Goal: Navigation & Orientation: Find specific page/section

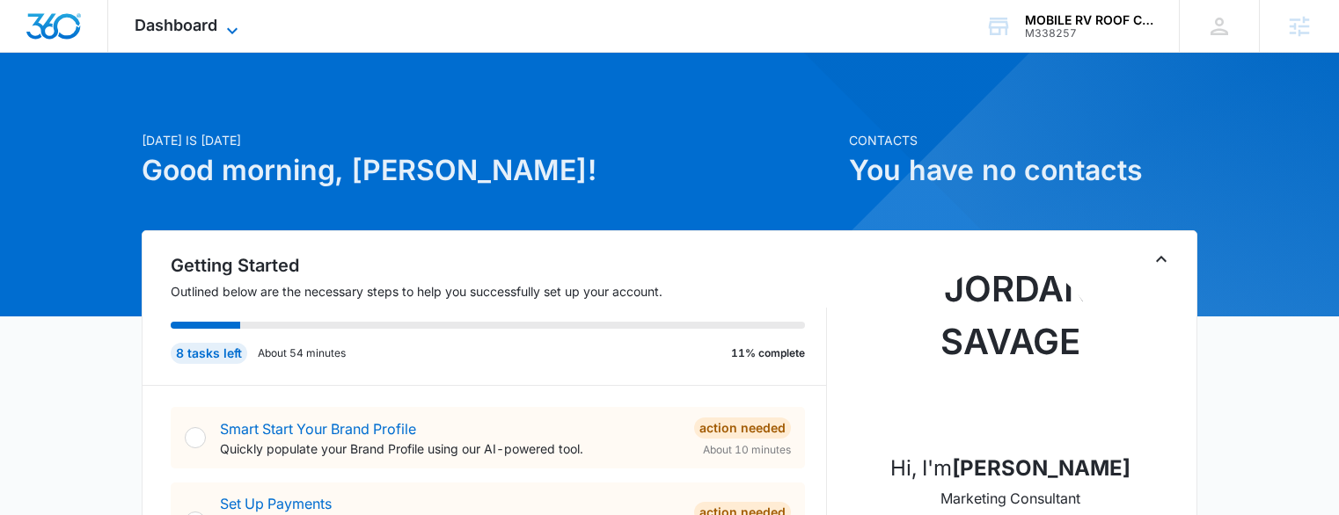
click at [222, 34] on div "Dashboard Apps Reputation Websites Forms CRM Email Social POS Content Ads Intel…" at bounding box center [188, 26] width 161 height 52
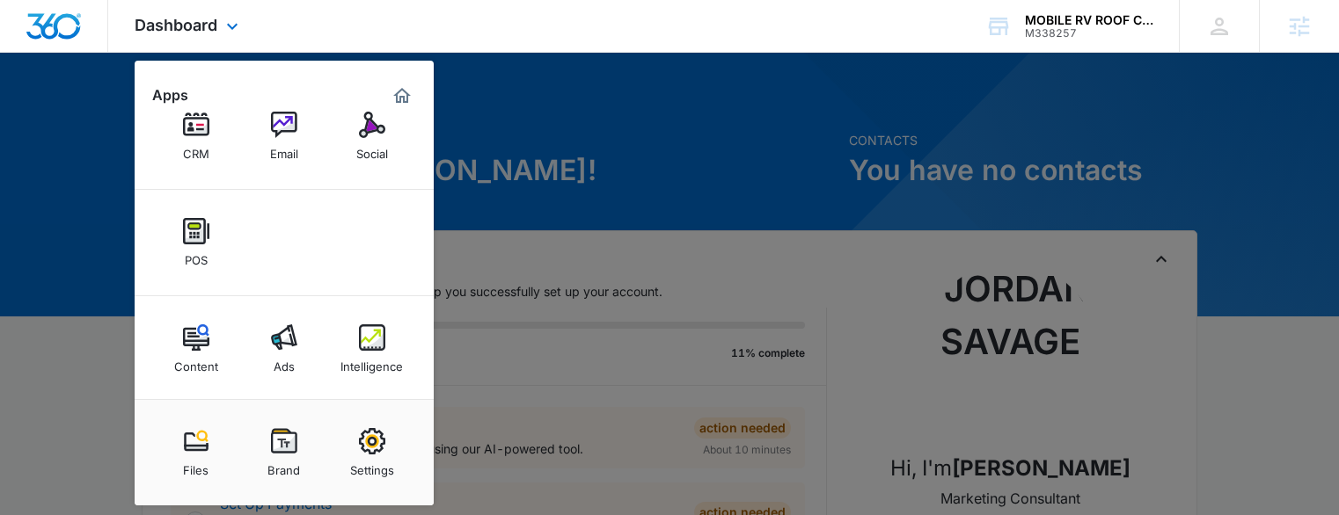
scroll to position [100, 0]
click at [368, 352] on div "Intelligence" at bounding box center [371, 358] width 62 height 23
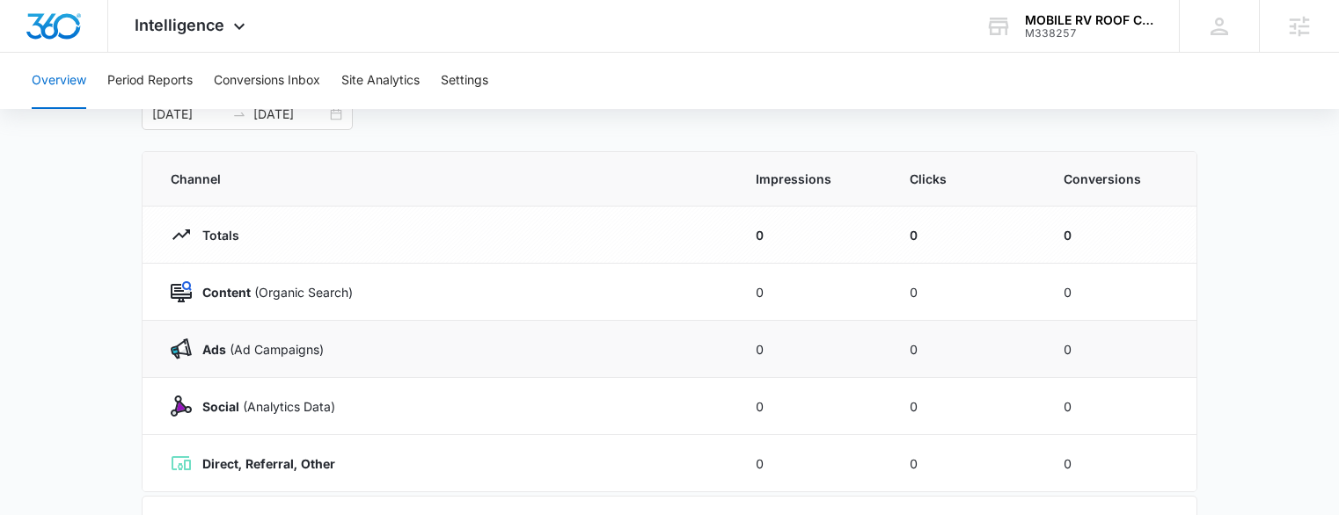
scroll to position [193, 0]
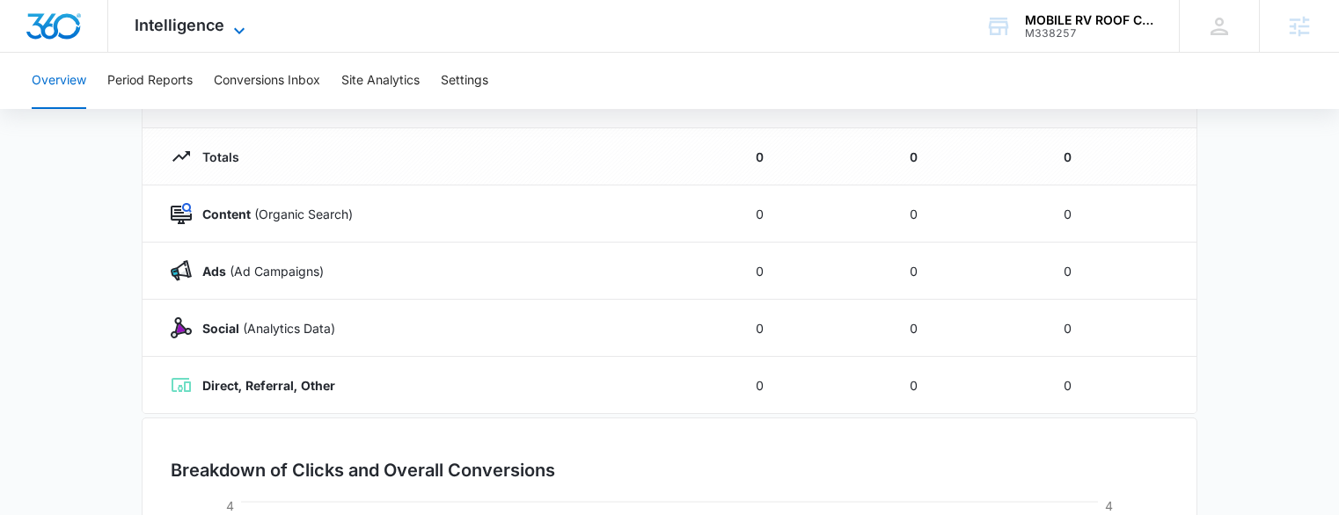
click at [190, 28] on span "Intelligence" at bounding box center [180, 25] width 90 height 18
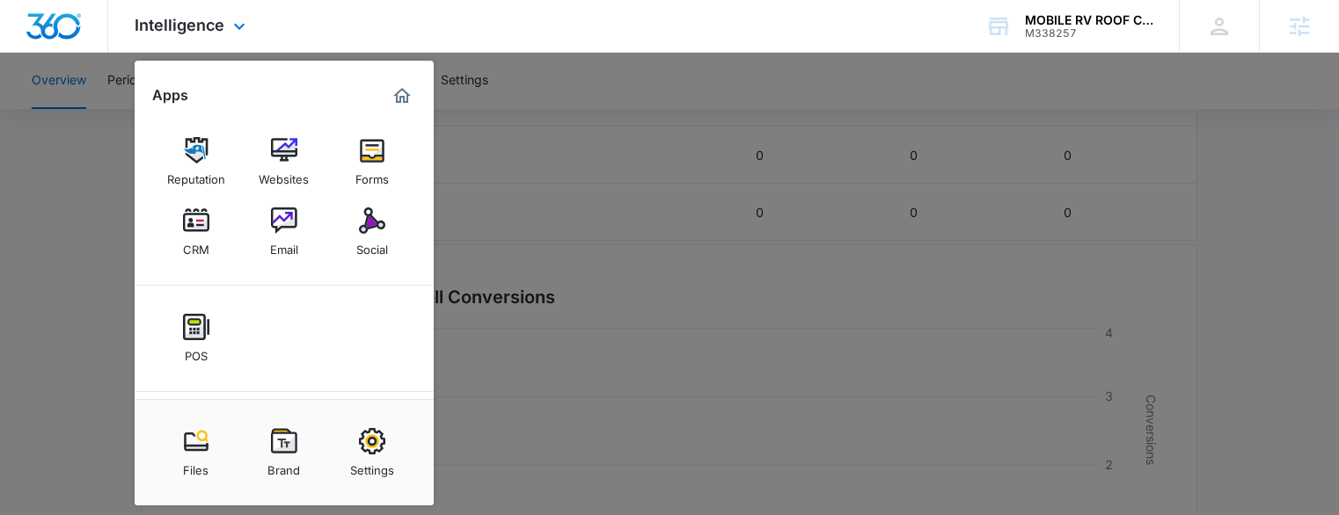
scroll to position [0, 0]
click at [278, 153] on img at bounding box center [284, 151] width 26 height 26
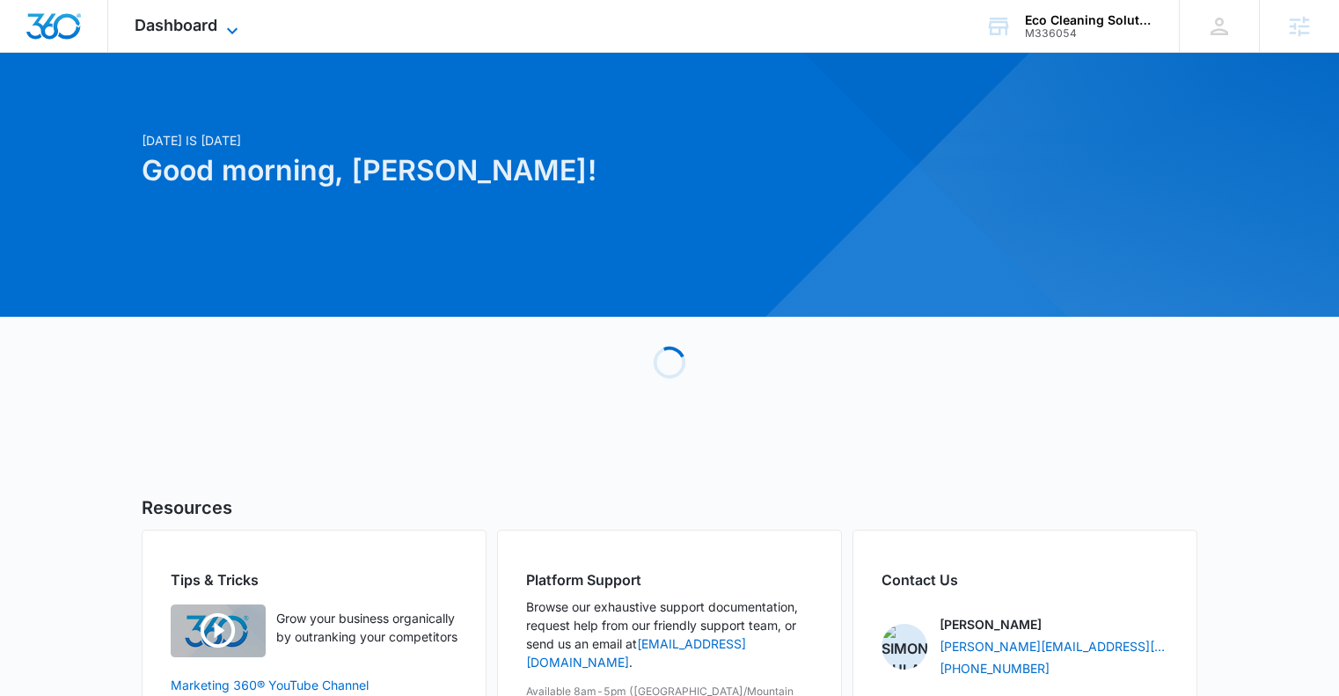
click at [216, 30] on span "Dashboard" at bounding box center [176, 25] width 83 height 18
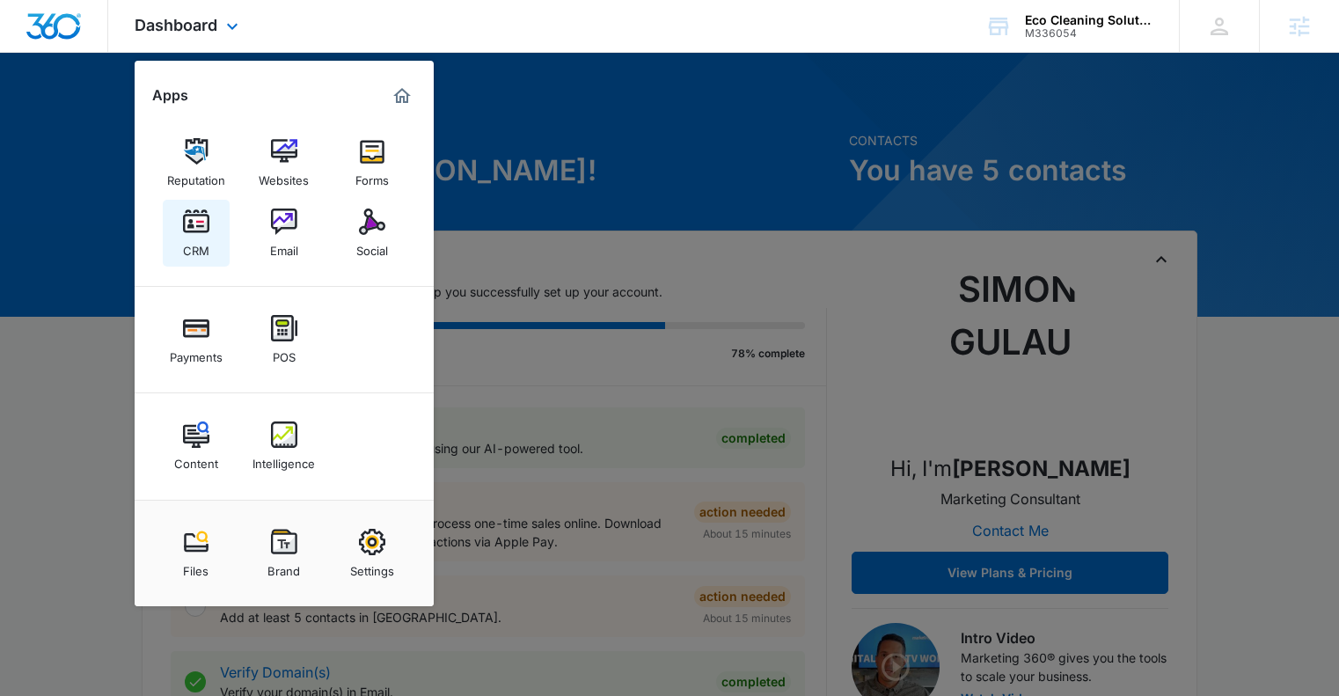
click at [190, 222] on img at bounding box center [196, 221] width 26 height 26
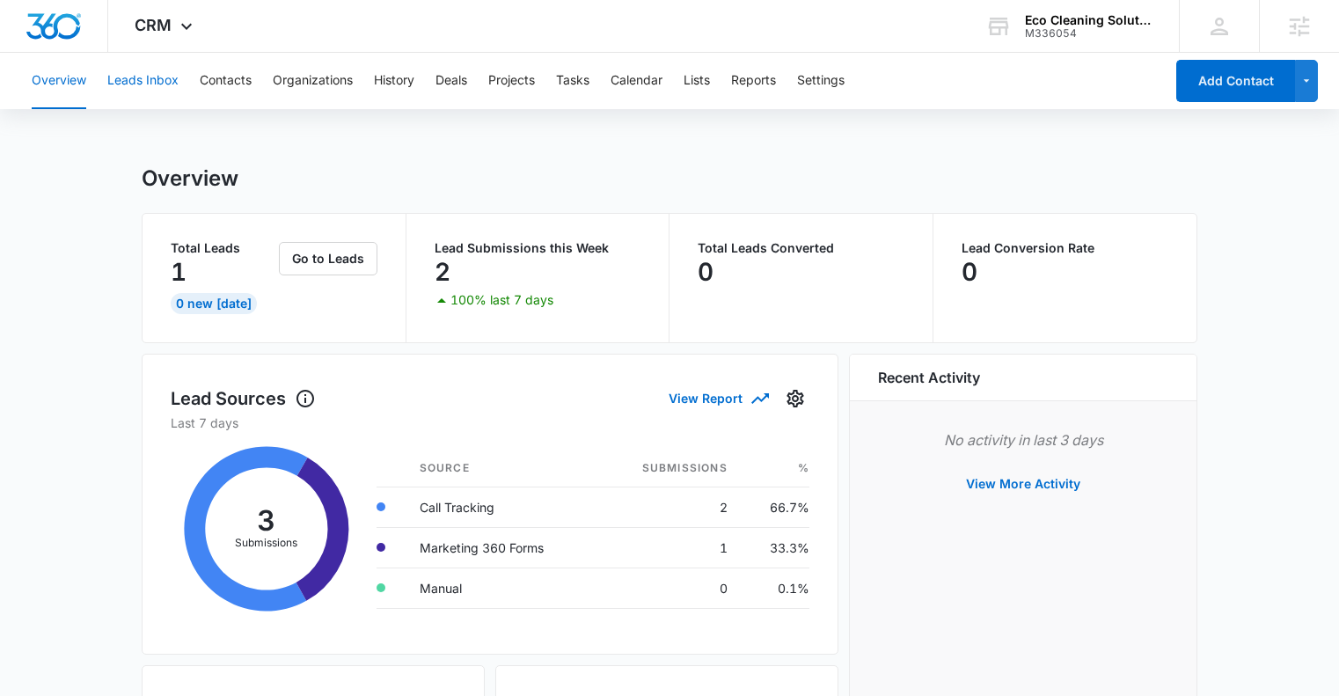
click at [164, 77] on button "Leads Inbox" at bounding box center [142, 81] width 71 height 56
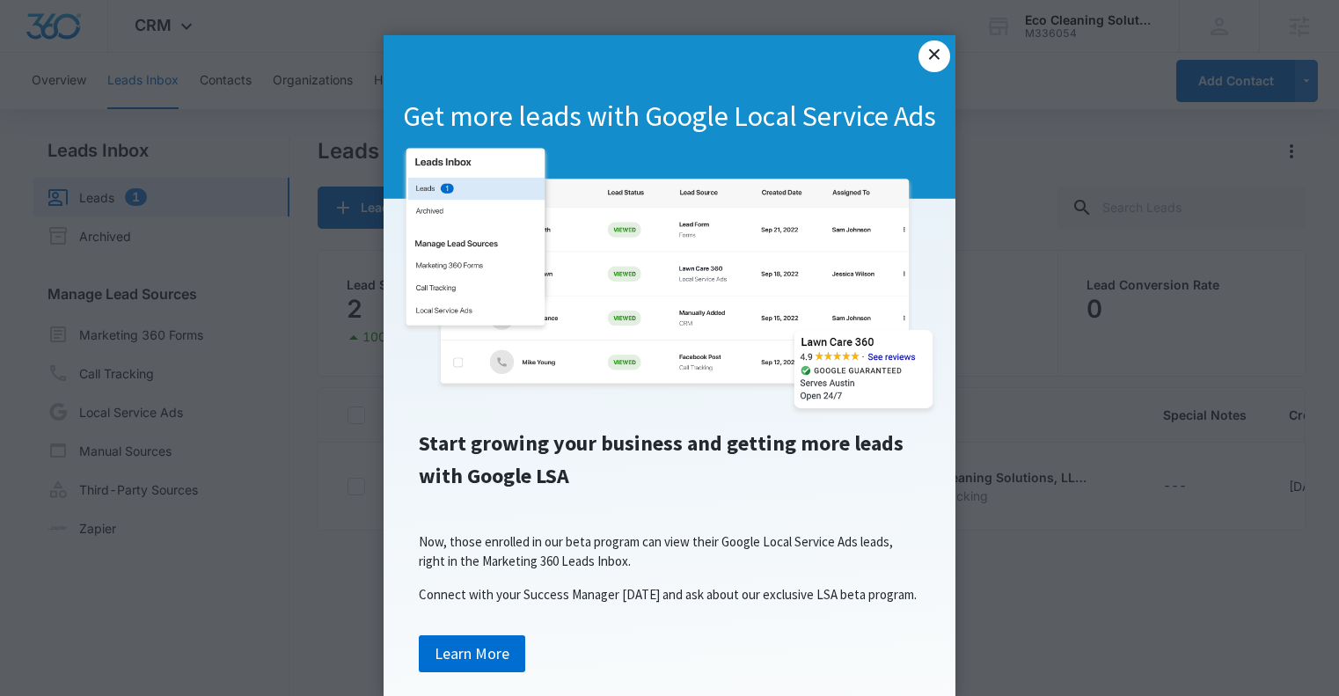
click at [935, 49] on link "×" at bounding box center [934, 56] width 32 height 32
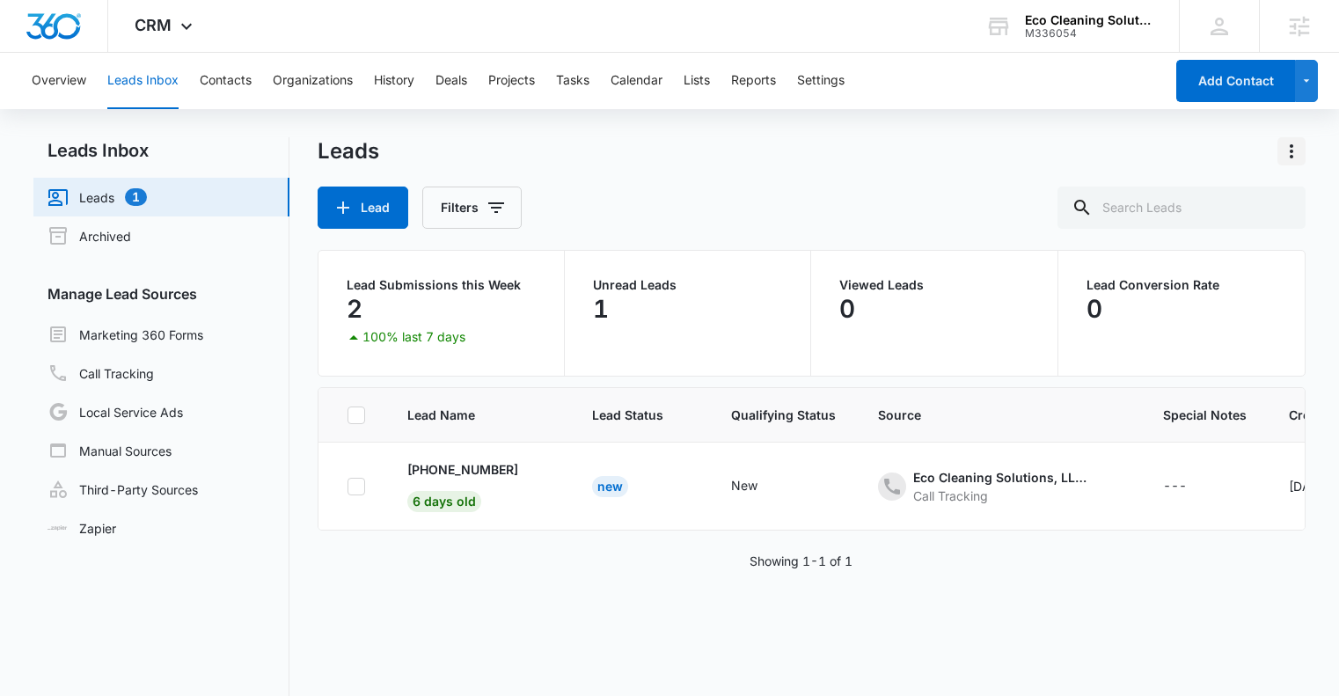
click at [1284, 154] on icon "Actions" at bounding box center [1291, 151] width 21 height 21
click at [1202, 141] on div "Leads" at bounding box center [811, 151] width 988 height 28
click at [178, 342] on link "Marketing 360 Forms" at bounding box center [125, 334] width 156 height 21
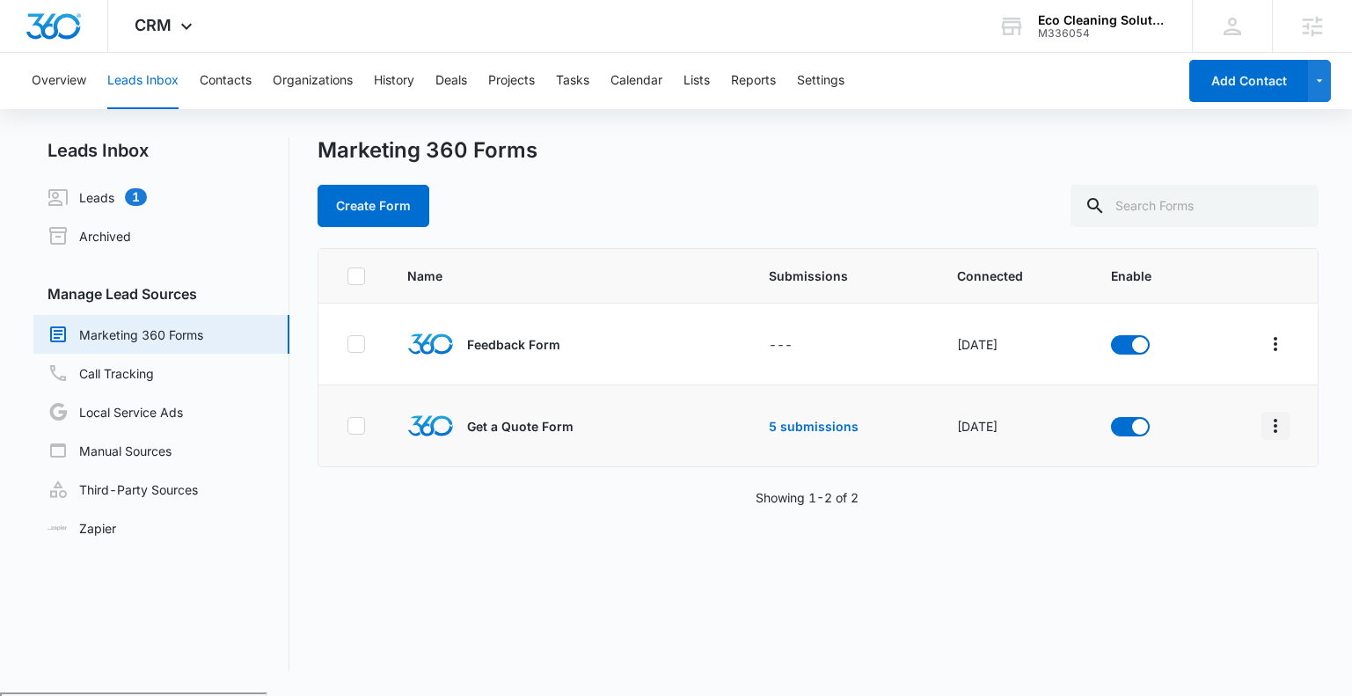
click at [1267, 427] on icon "Overflow Menu" at bounding box center [1275, 425] width 21 height 21
click at [1226, 514] on div "Submission Rules" at bounding box center [1183, 554] width 99 height 12
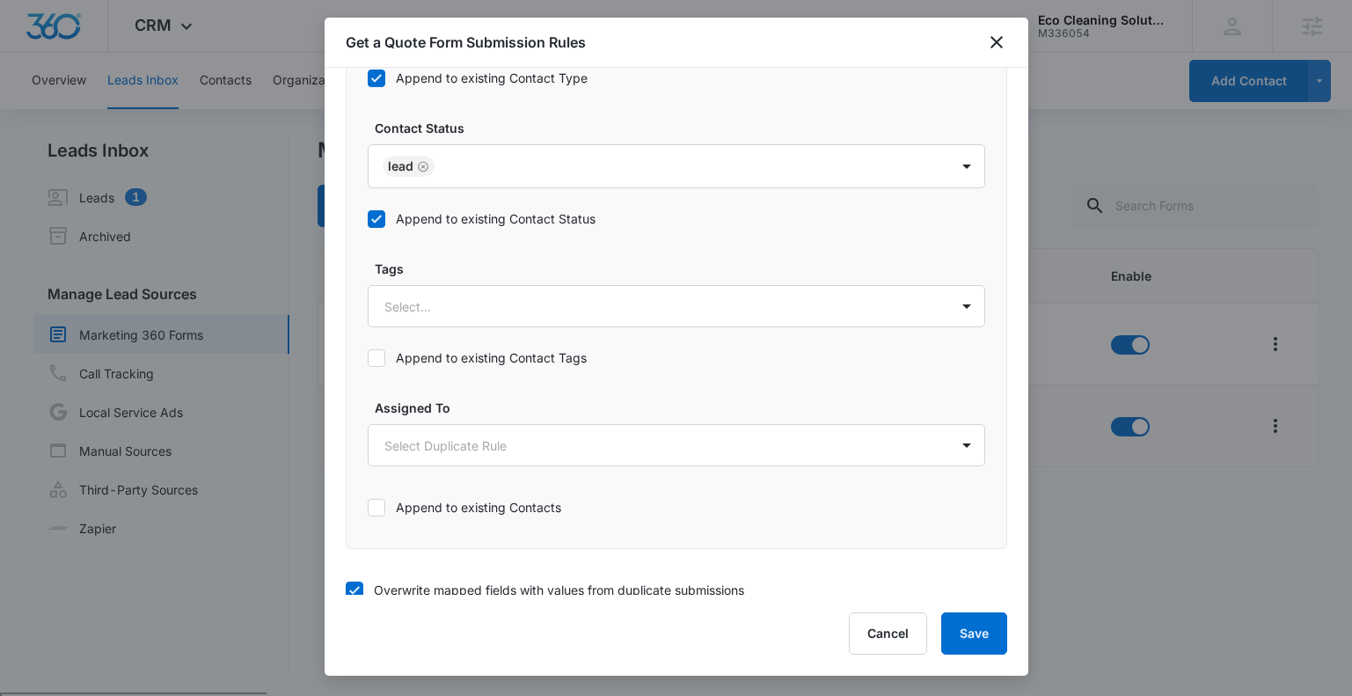
scroll to position [991, 0]
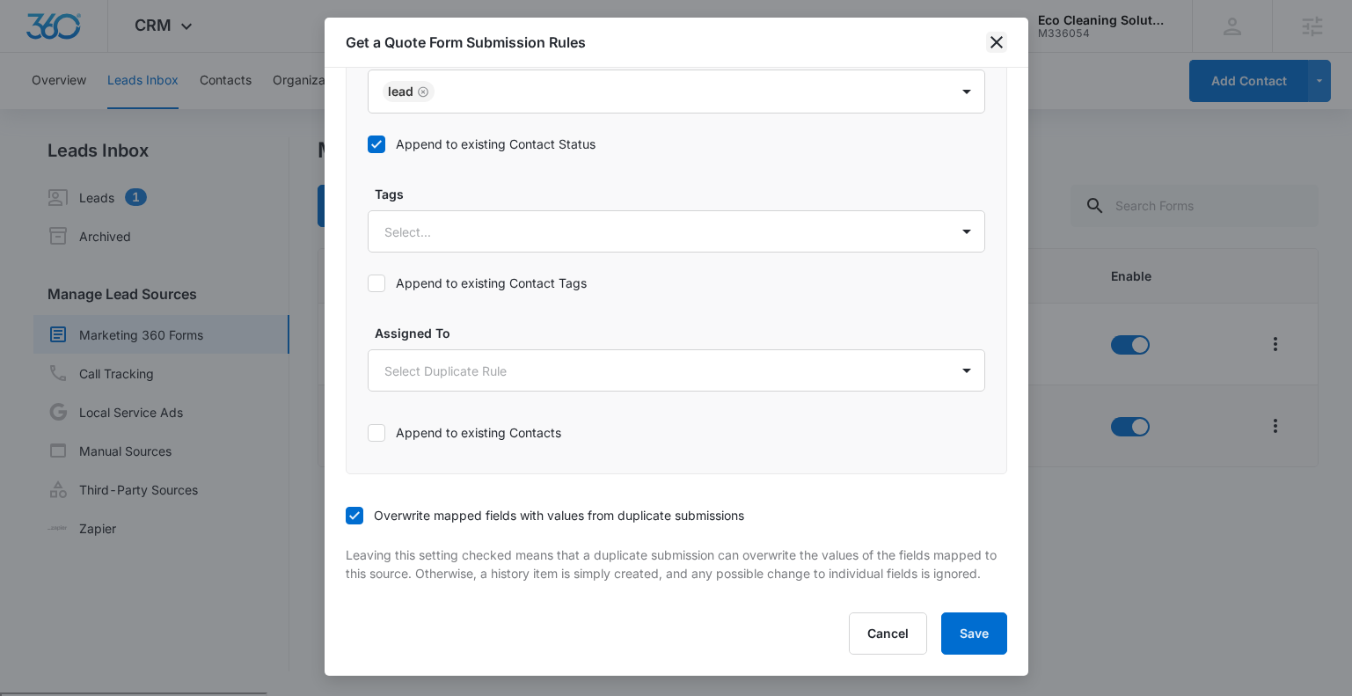
click at [994, 40] on icon "close" at bounding box center [996, 42] width 12 height 12
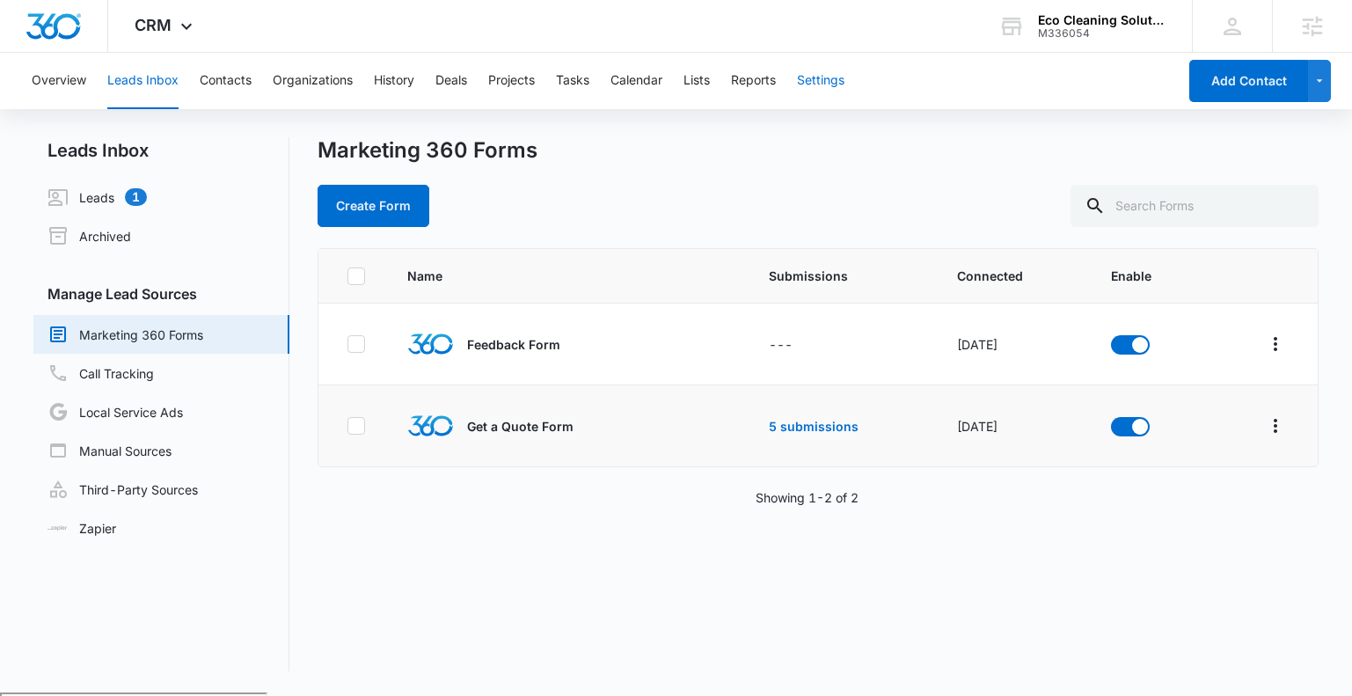
click at [844, 78] on button "Settings" at bounding box center [820, 81] width 47 height 56
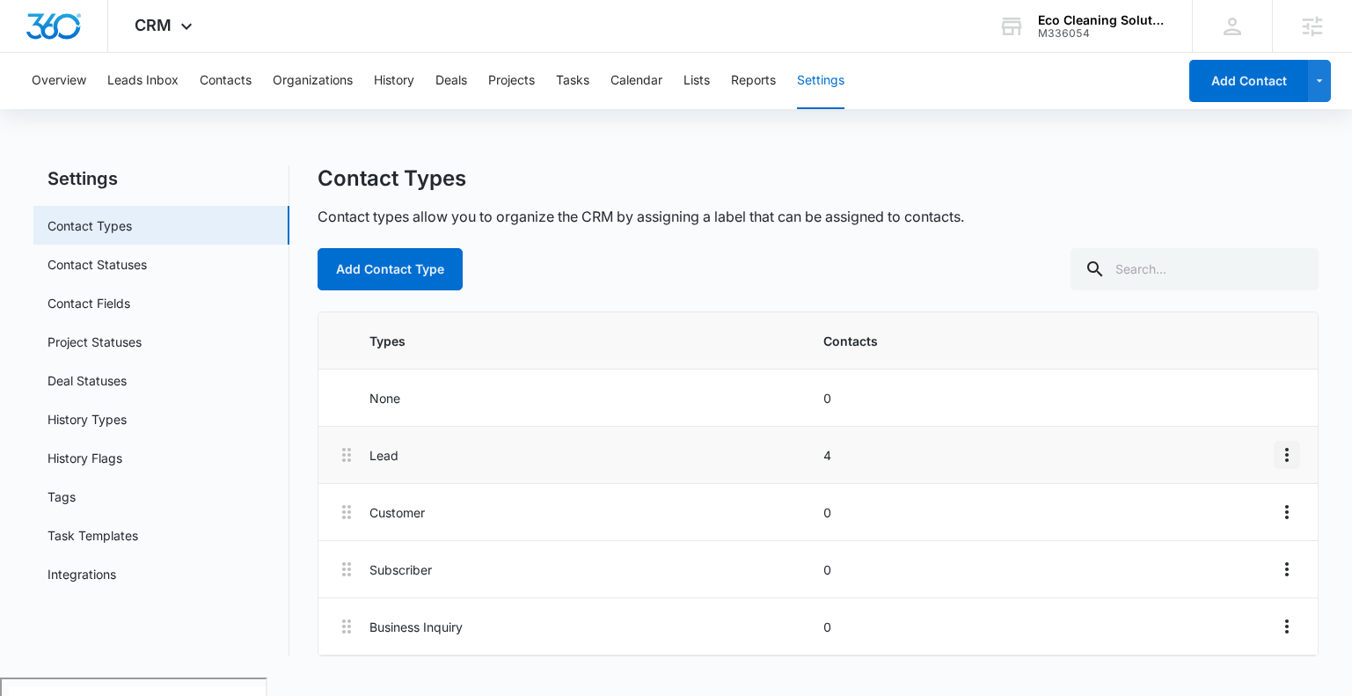
click at [1288, 450] on icon "Overflow Menu" at bounding box center [1286, 454] width 21 height 21
click at [1310, 365] on li "Types Contacts" at bounding box center [817, 340] width 998 height 57
click at [1312, 91] on icon "button" at bounding box center [1319, 80] width 15 height 21
click at [1056, 174] on div "Contact Types" at bounding box center [817, 178] width 1000 height 26
click at [745, 85] on button "Reports" at bounding box center [753, 81] width 45 height 56
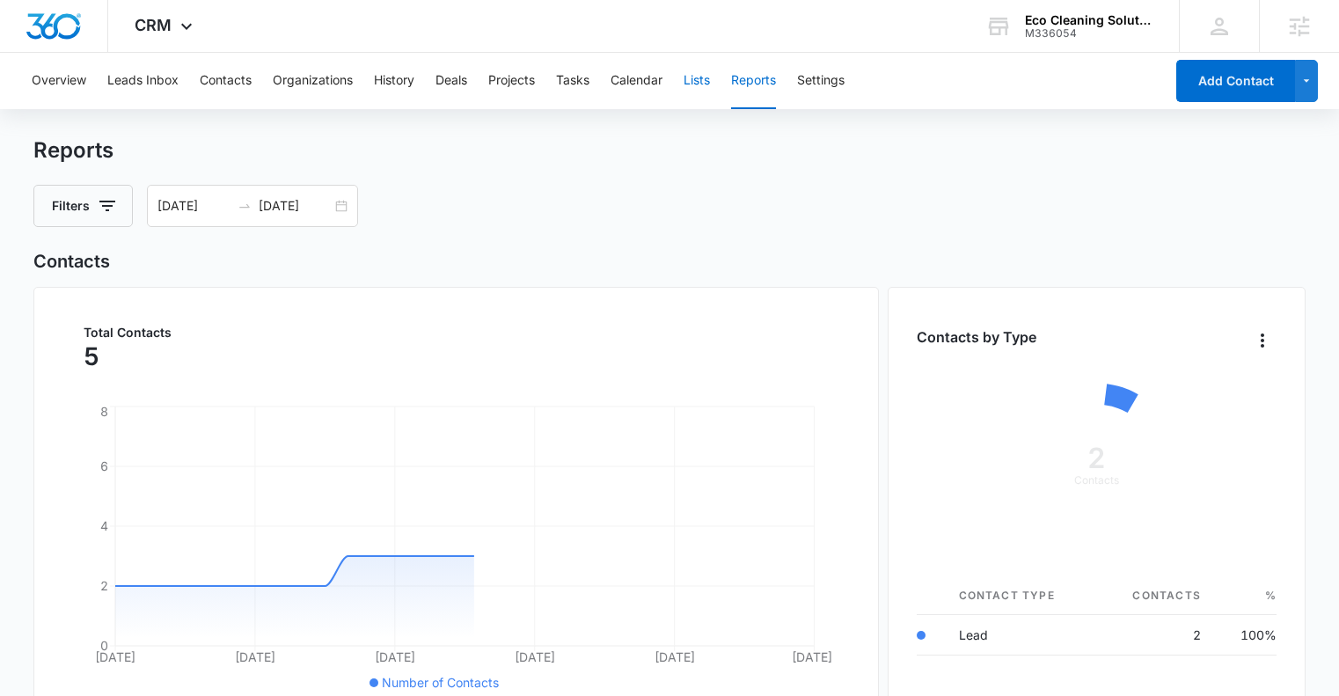
click at [689, 78] on button "Lists" at bounding box center [696, 81] width 26 height 56
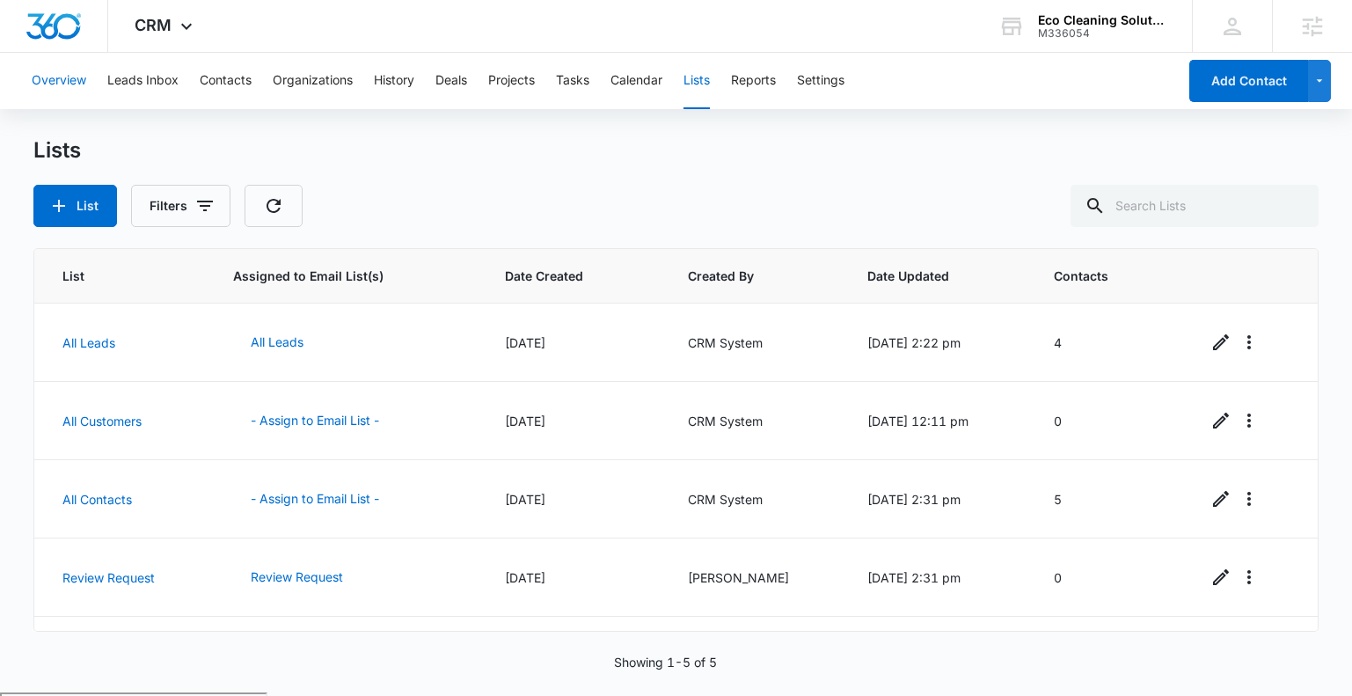
click at [75, 81] on button "Overview" at bounding box center [59, 81] width 55 height 56
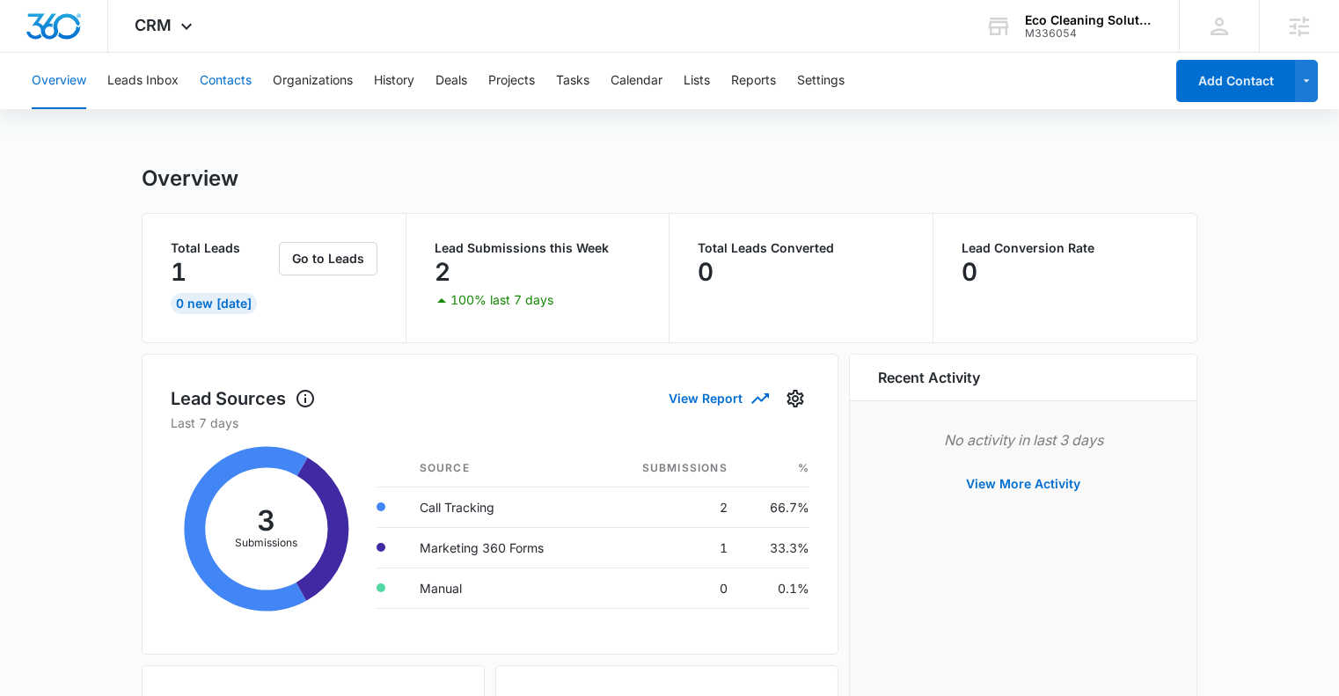
click at [214, 82] on button "Contacts" at bounding box center [226, 81] width 52 height 56
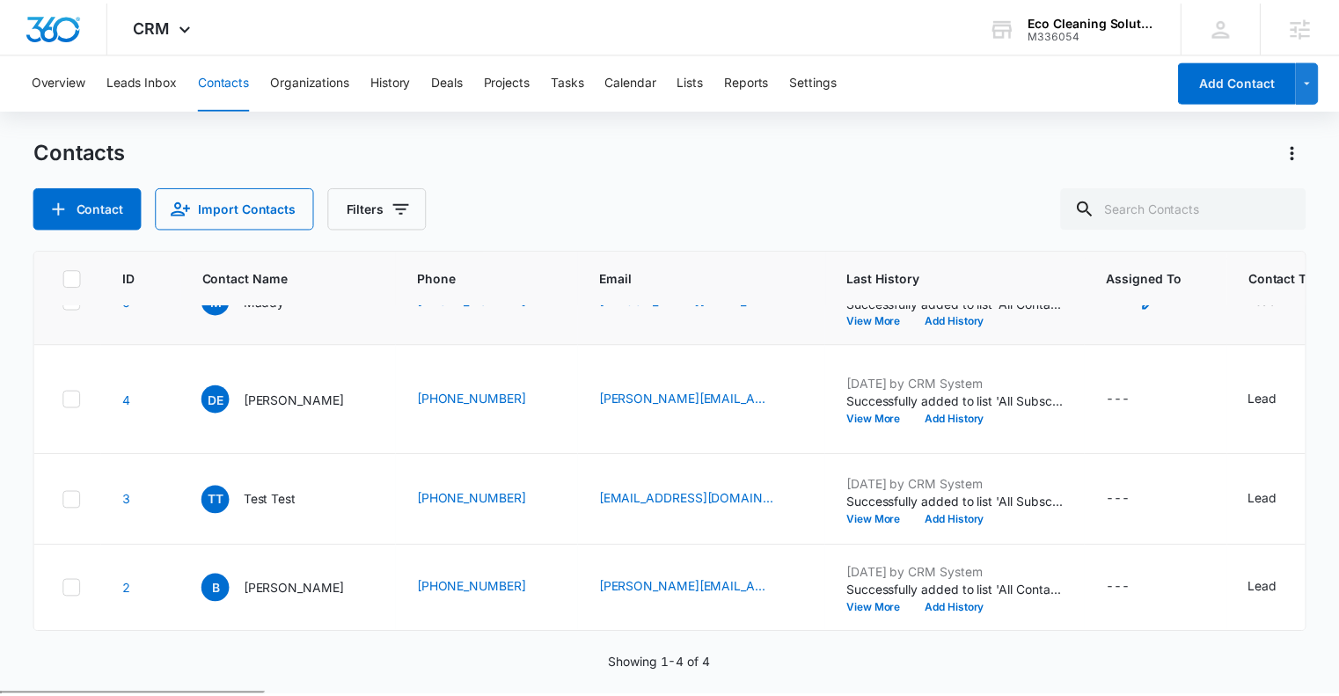
scroll to position [205, 0]
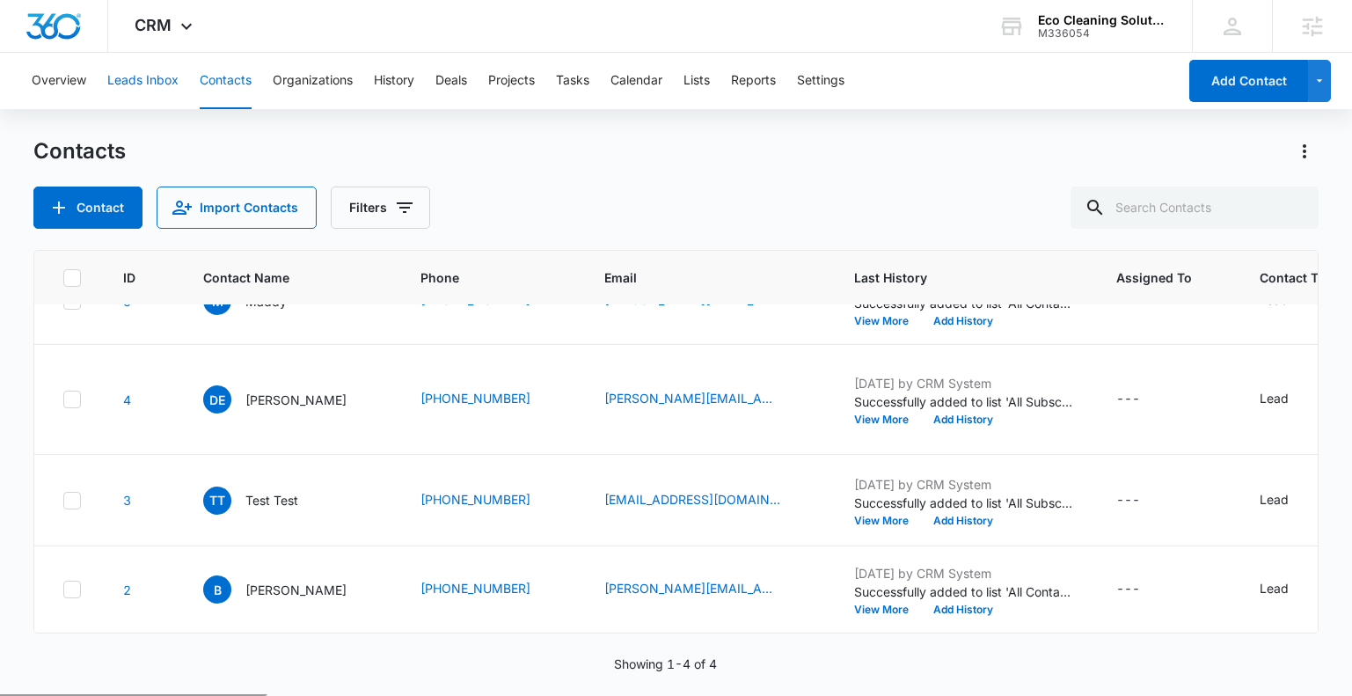
click at [149, 97] on button "Leads Inbox" at bounding box center [142, 81] width 71 height 56
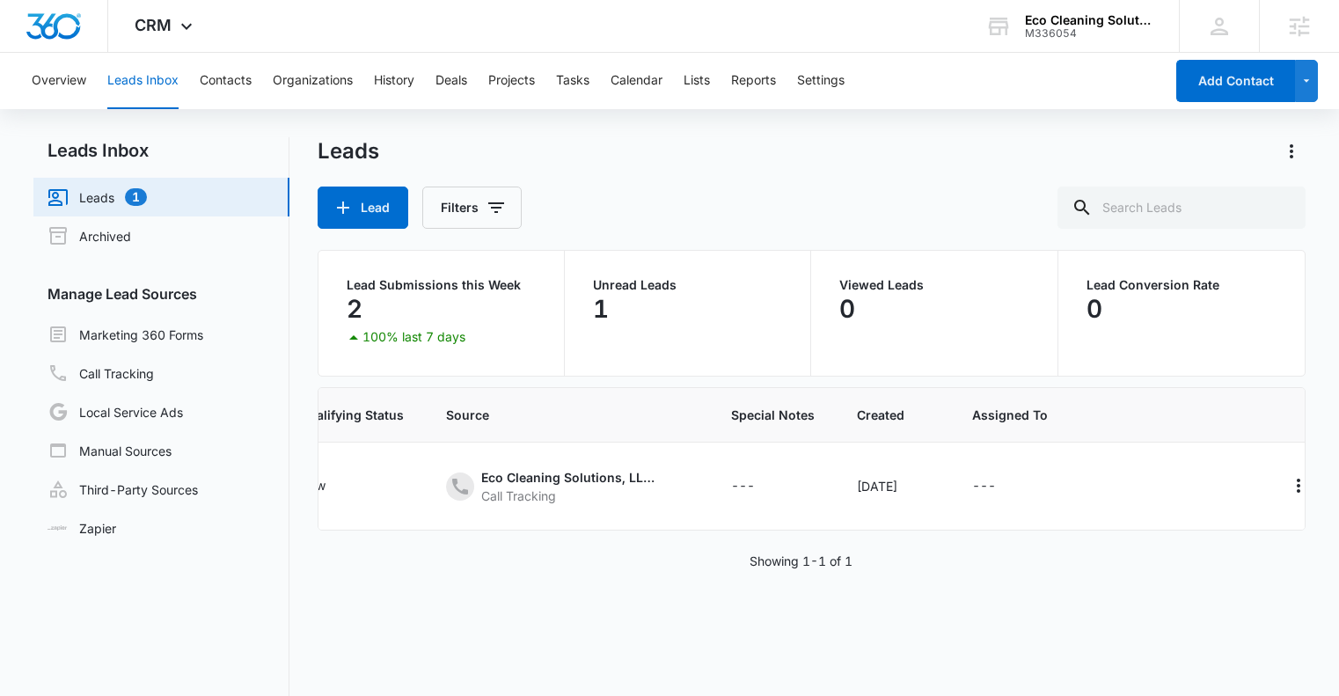
scroll to position [0, 447]
click at [1273, 493] on icon "Actions" at bounding box center [1283, 485] width 21 height 21
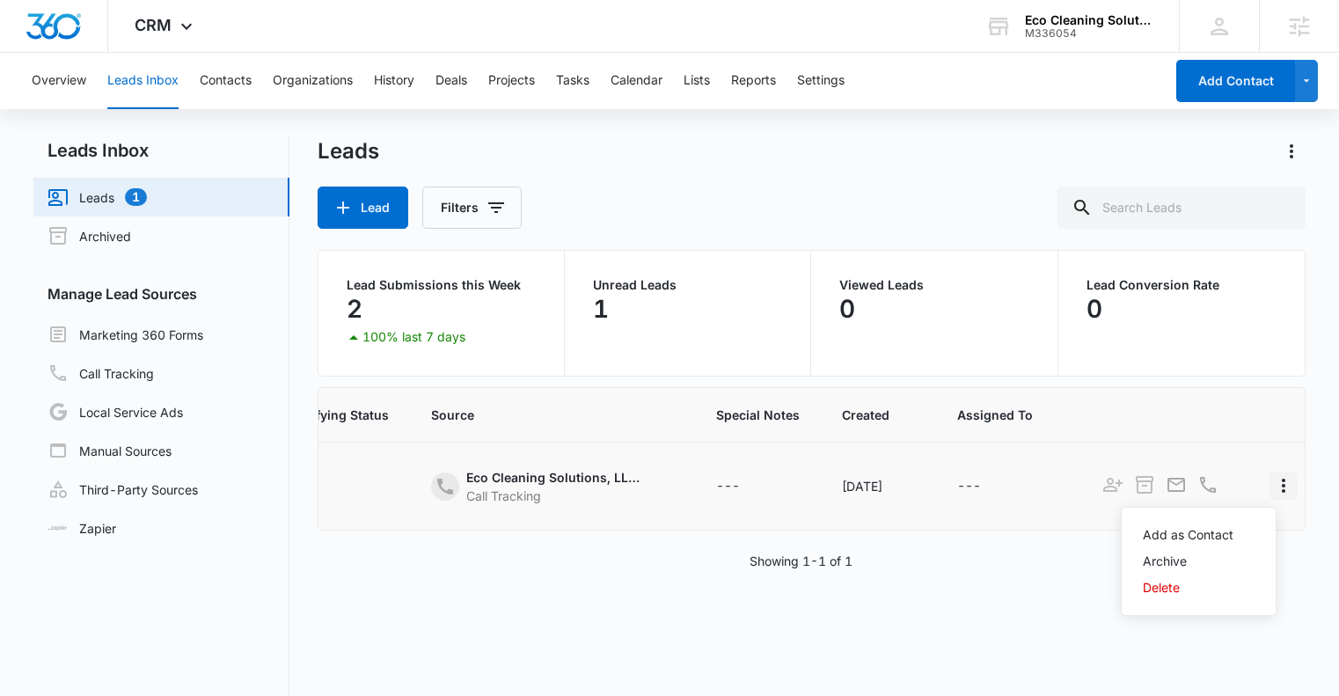
click at [1273, 494] on icon "Actions" at bounding box center [1283, 485] width 21 height 21
click at [1320, 153] on main "Leads Inbox Leads 1 Archived Manage Lead Sources Marketing 360 Forms Call Track…" at bounding box center [669, 484] width 1339 height 694
click at [1305, 153] on main "Leads Inbox Leads 1 Archived Manage Lead Sources Marketing 360 Forms Call Track…" at bounding box center [669, 484] width 1339 height 694
click at [1281, 150] on icon "Actions" at bounding box center [1291, 151] width 21 height 21
click at [1094, 88] on div "Overview Leads Inbox Contacts Organizations History Deals Projects Tasks Calend…" at bounding box center [592, 81] width 1142 height 56
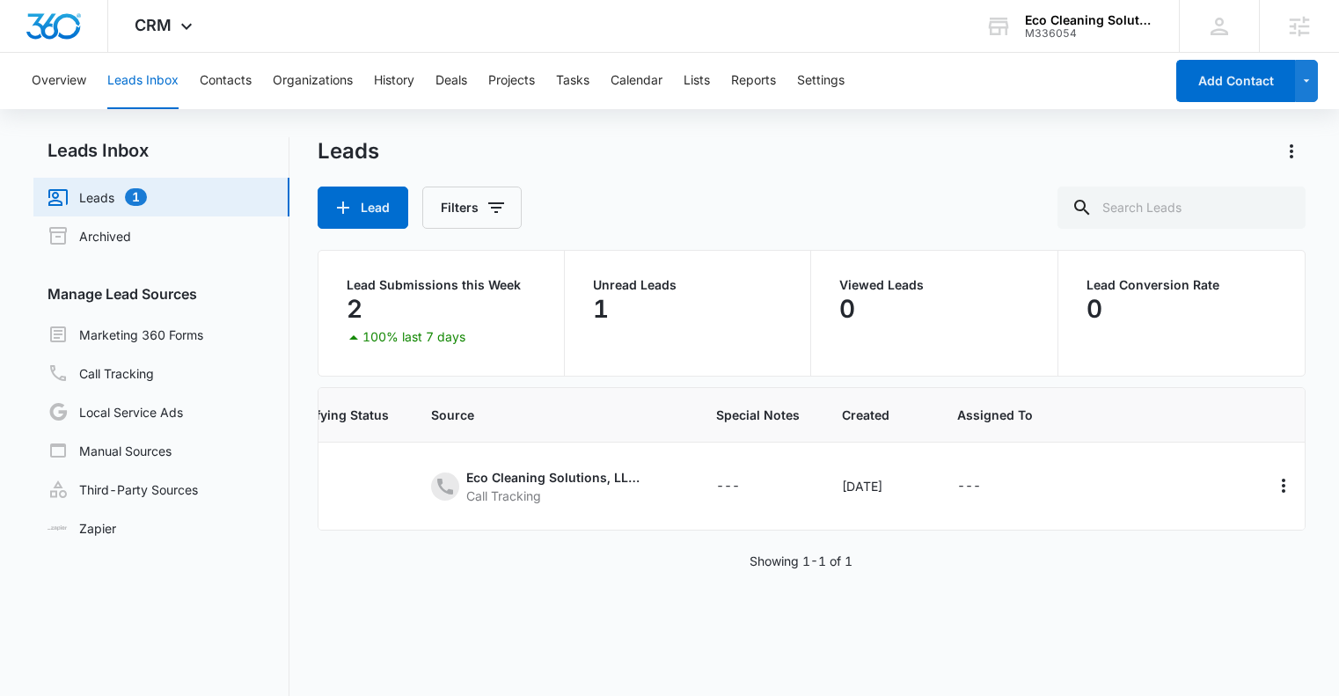
click at [799, 95] on div "Overview Leads Inbox Contacts Organizations History Deals Projects Tasks Calend…" at bounding box center [592, 81] width 1142 height 56
click at [811, 84] on button "Settings" at bounding box center [820, 81] width 47 height 56
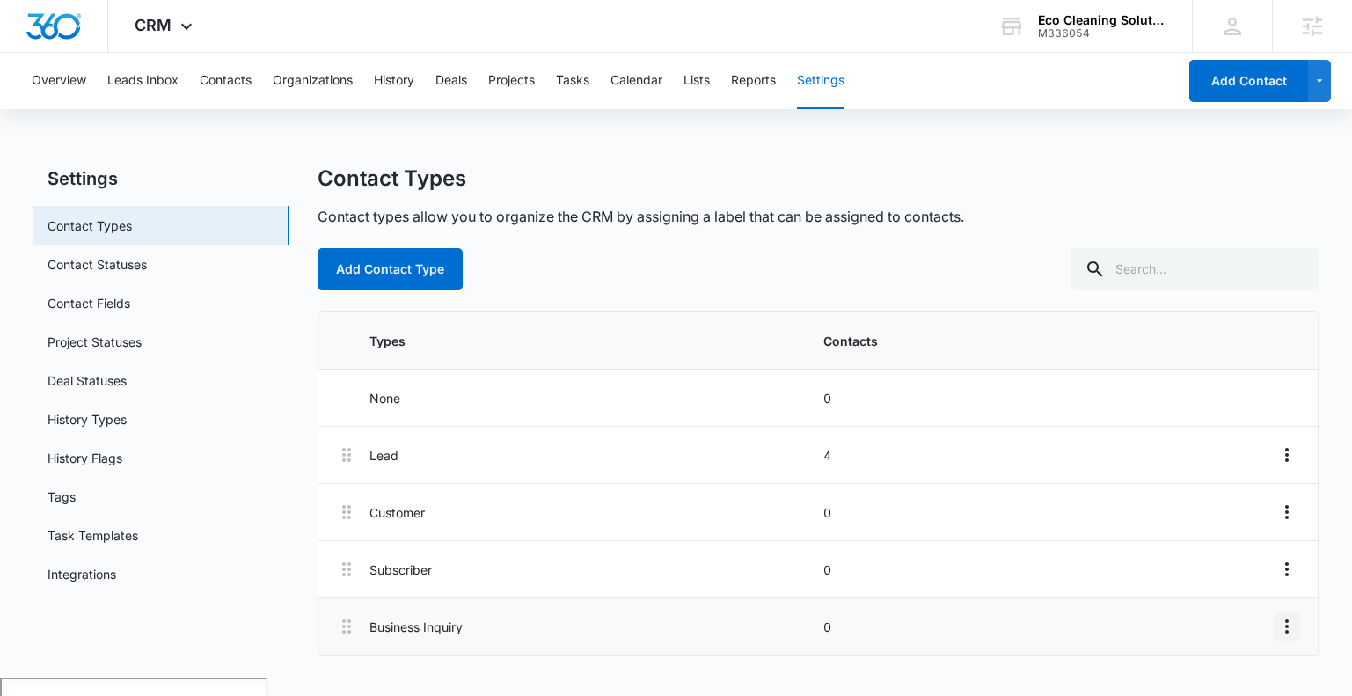
click at [1290, 514] on icon "Overflow Menu" at bounding box center [1286, 626] width 21 height 21
click at [1251, 514] on div "Edit" at bounding box center [1238, 550] width 37 height 12
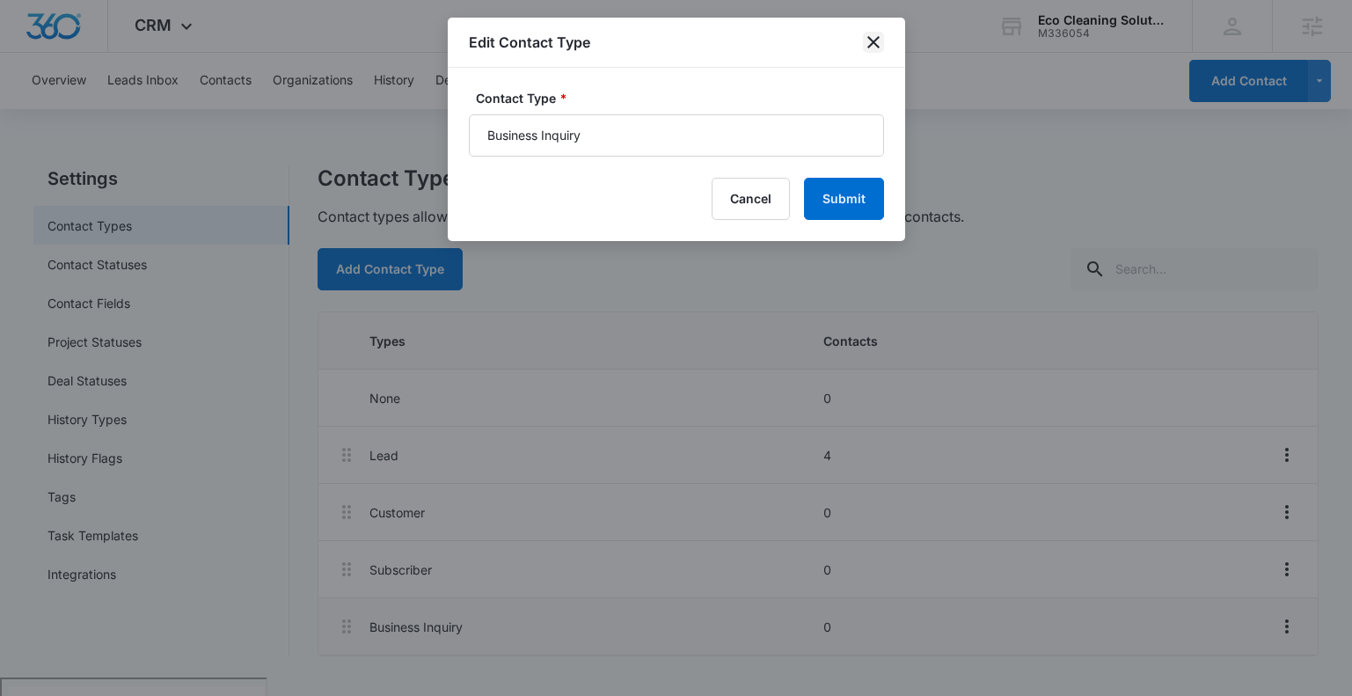
click at [870, 39] on icon "close" at bounding box center [873, 42] width 12 height 12
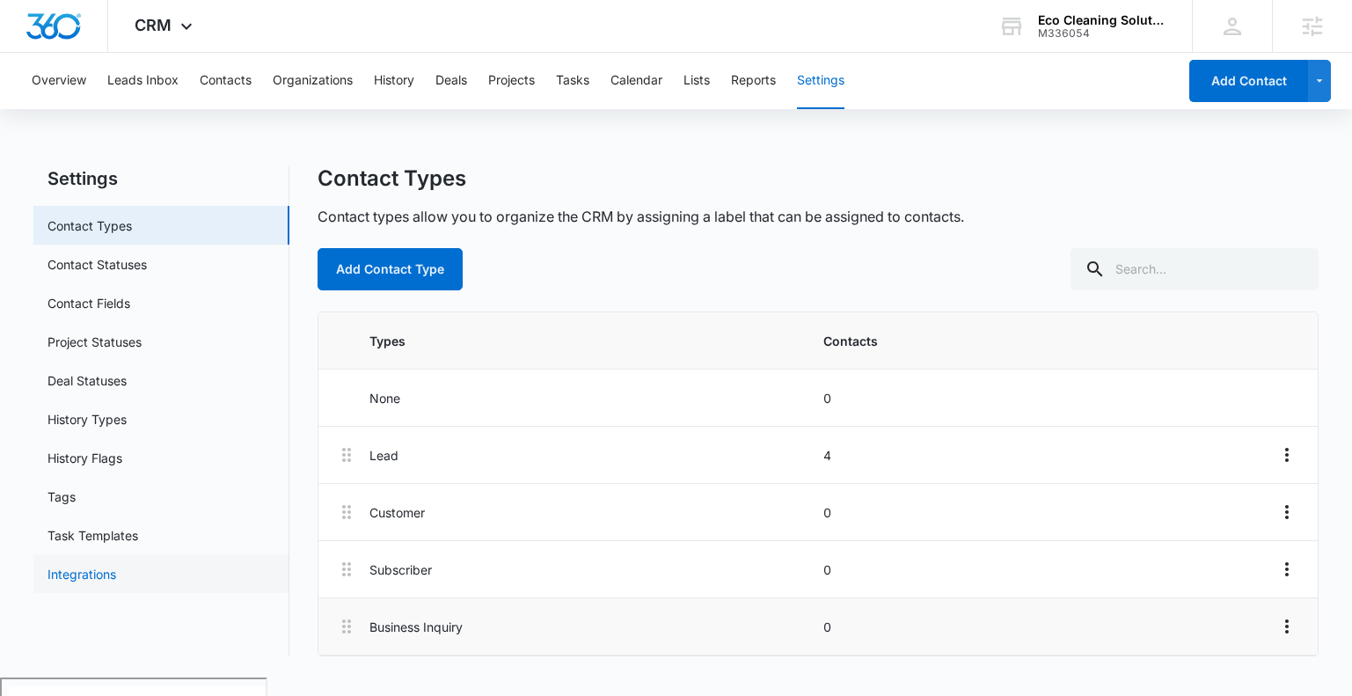
click at [116, 514] on link "Integrations" at bounding box center [81, 574] width 69 height 18
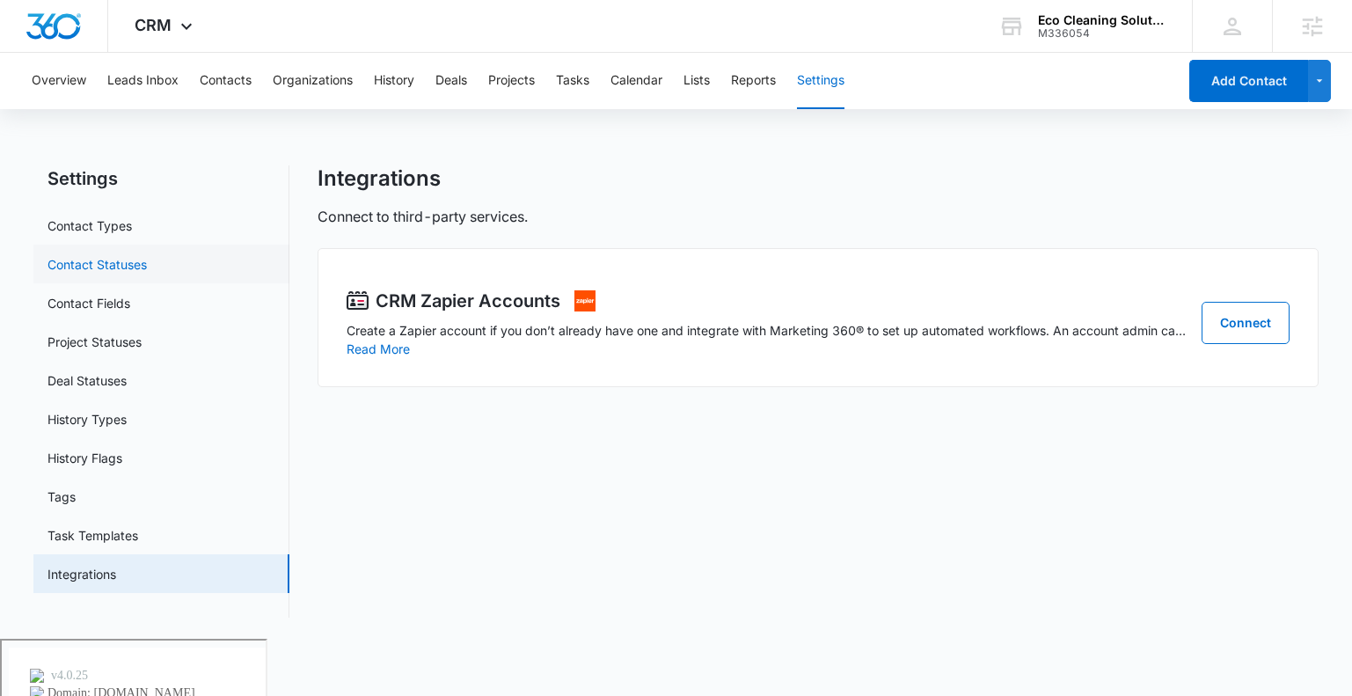
click at [147, 261] on link "Contact Statuses" at bounding box center [96, 264] width 99 height 18
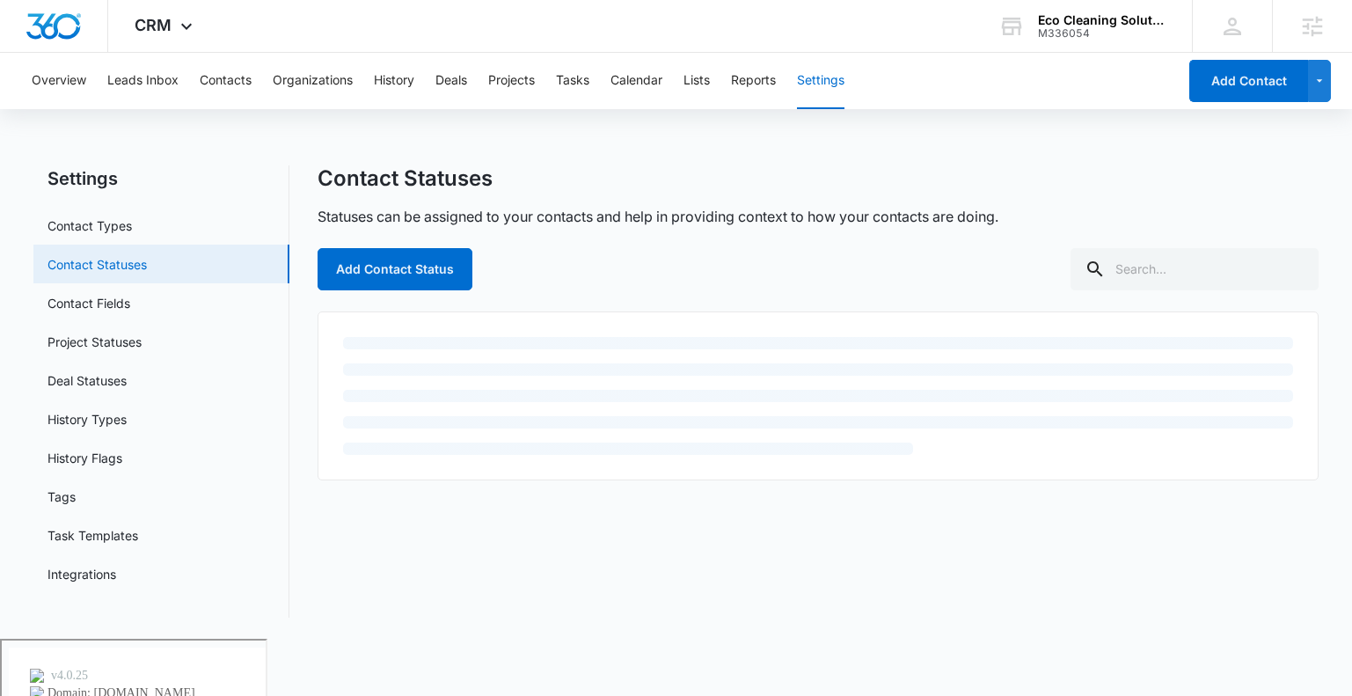
click at [147, 274] on link "Contact Statuses" at bounding box center [96, 264] width 99 height 18
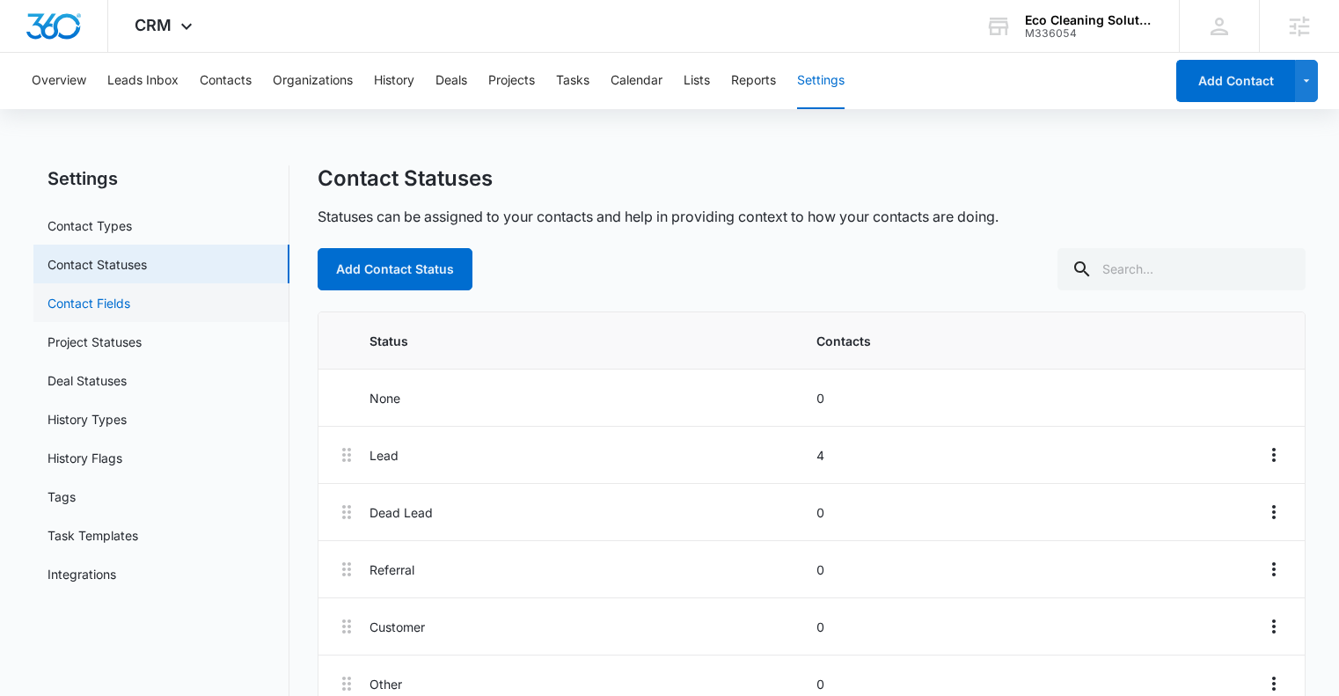
click at [130, 301] on link "Contact Fields" at bounding box center [88, 303] width 83 height 18
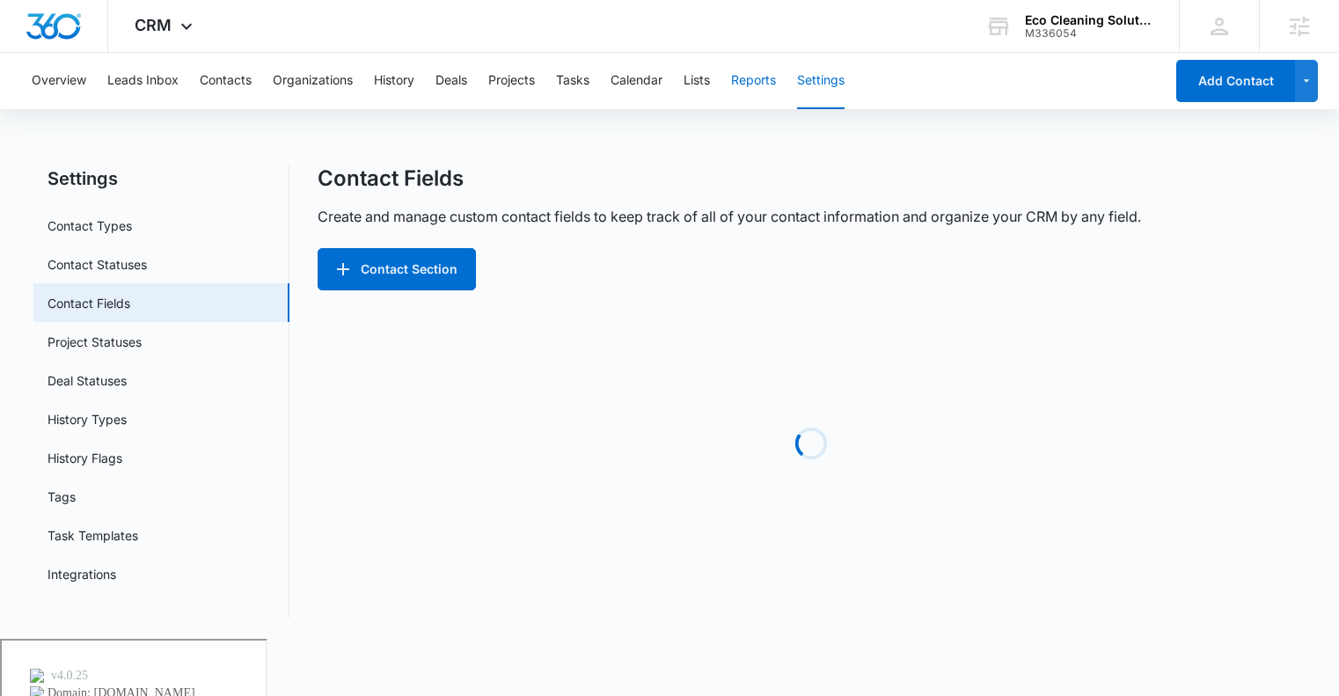
click at [758, 88] on button "Reports" at bounding box center [753, 81] width 45 height 56
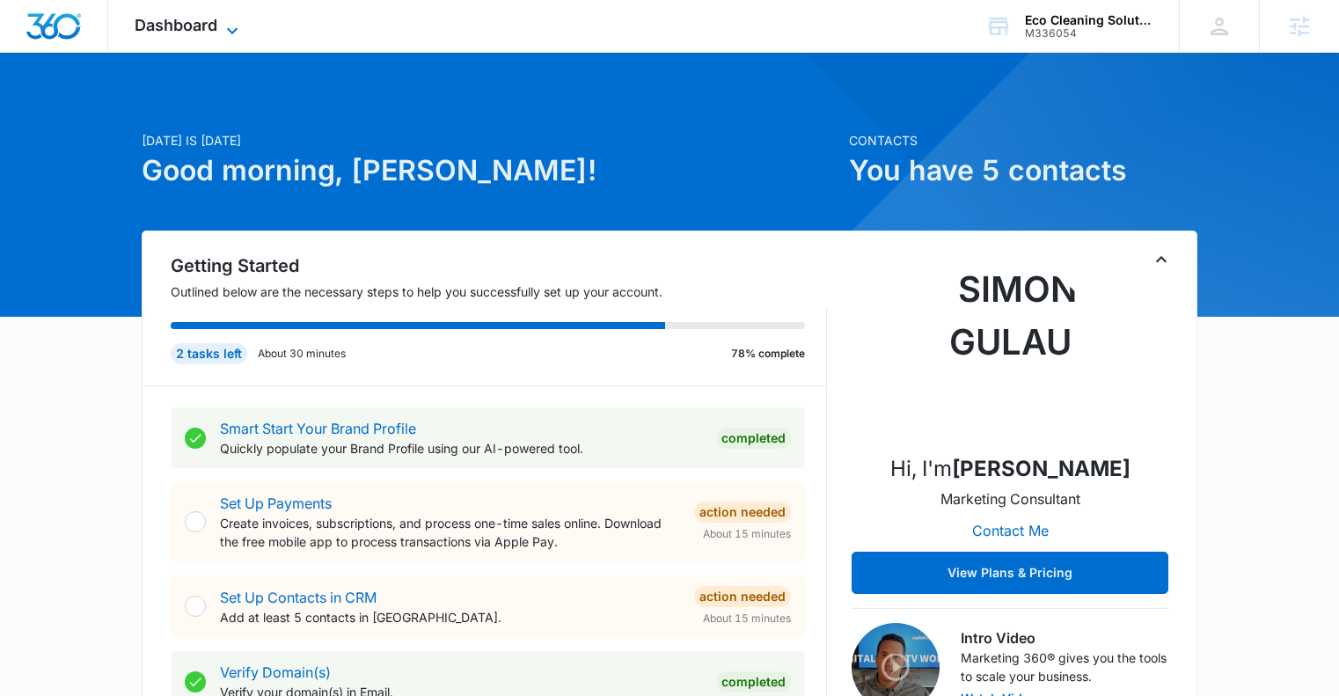
click at [216, 33] on span "Dashboard" at bounding box center [176, 25] width 83 height 18
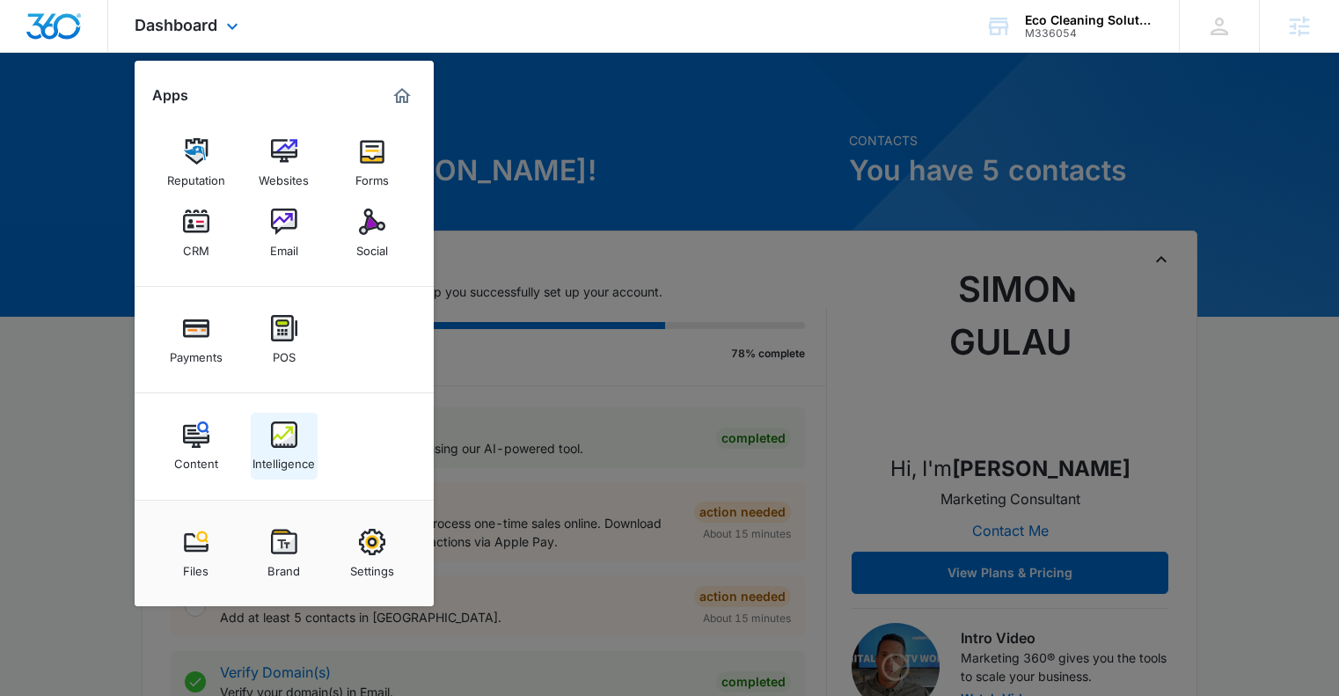
click at [291, 441] on img at bounding box center [284, 434] width 26 height 26
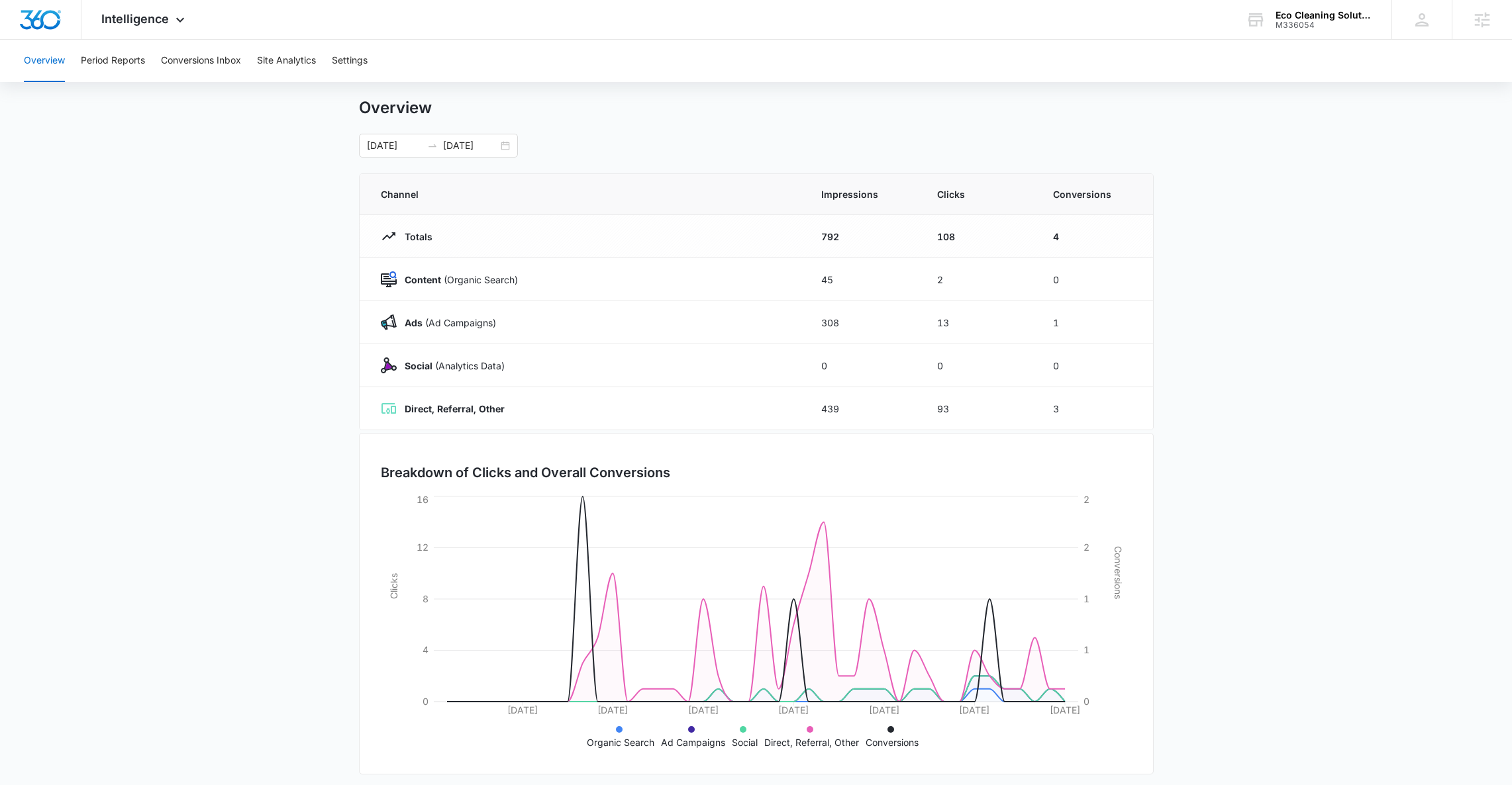
scroll to position [28, 0]
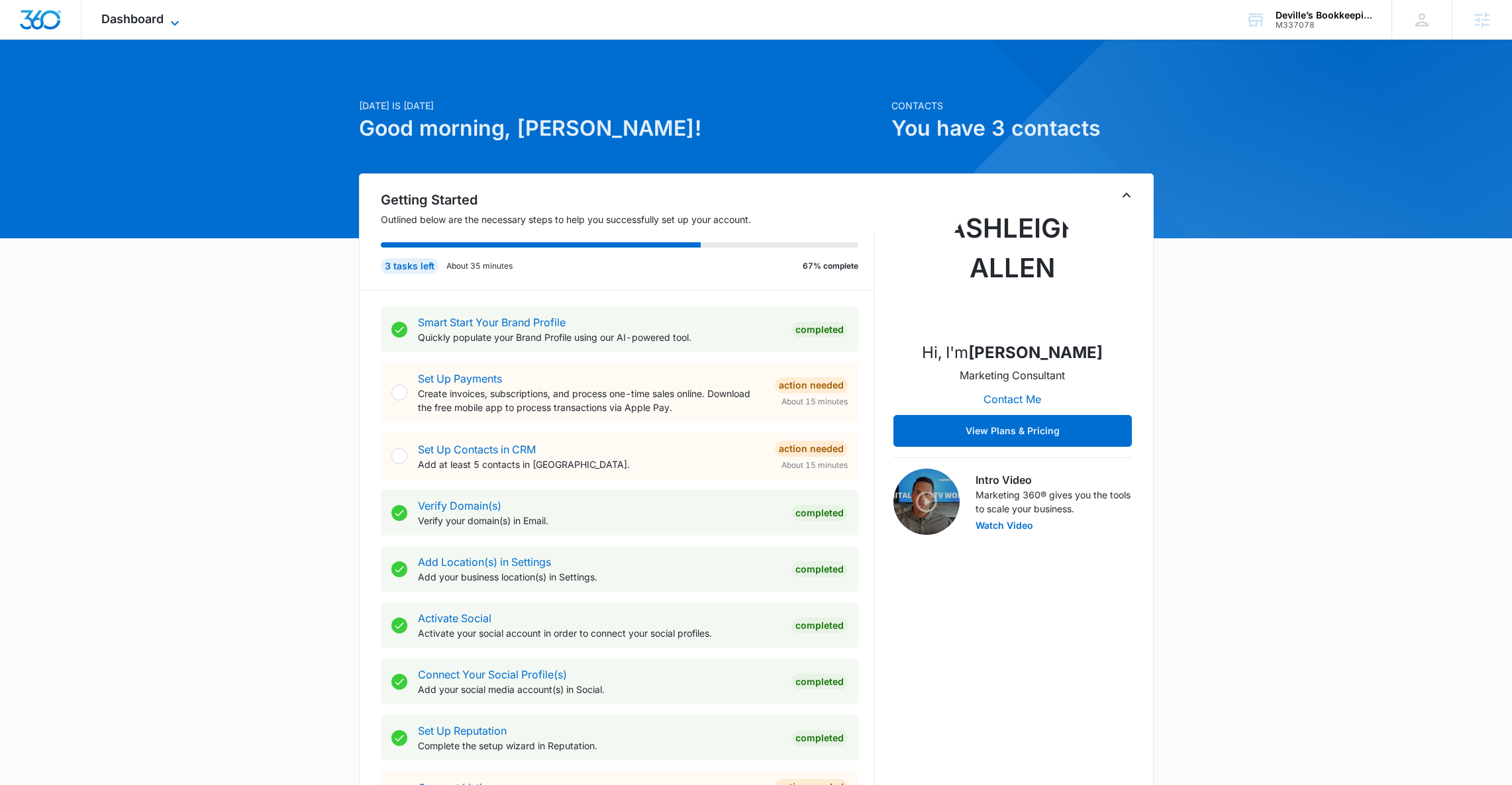
click at [170, 16] on icon at bounding box center [175, 23] width 16 height 16
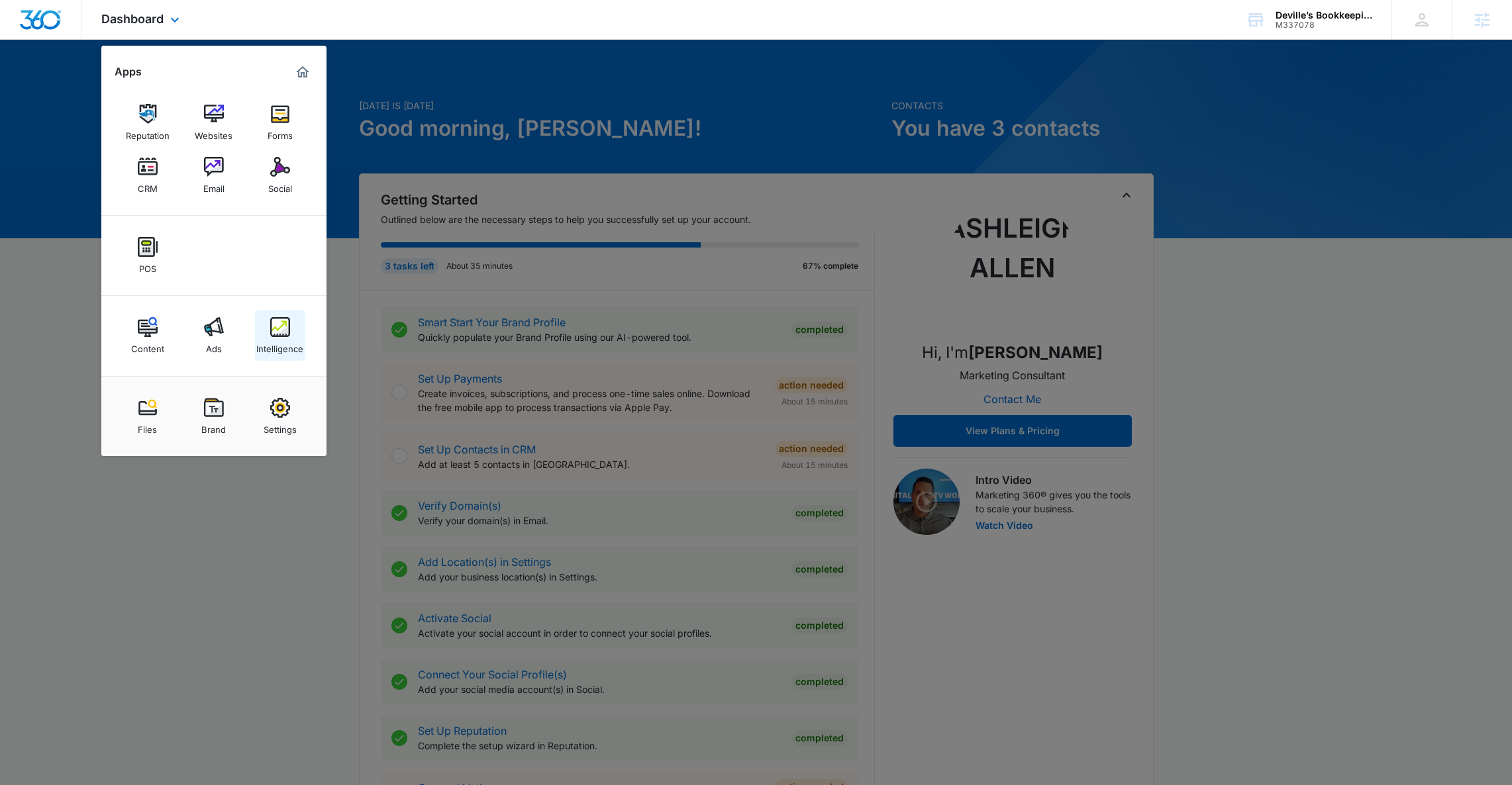
click at [285, 330] on img at bounding box center [280, 327] width 20 height 20
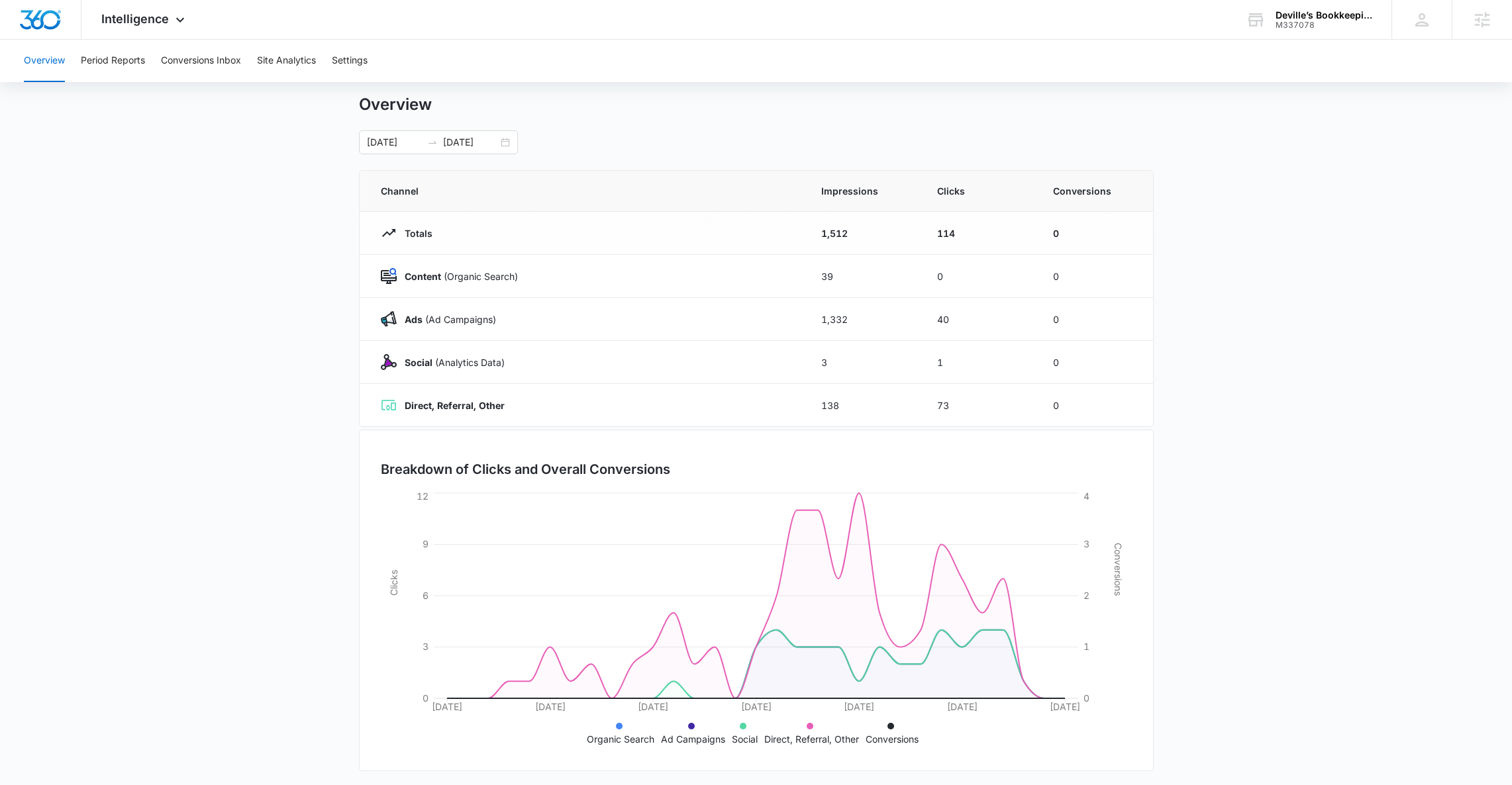
scroll to position [26, 0]
